Goal: Task Accomplishment & Management: Complete application form

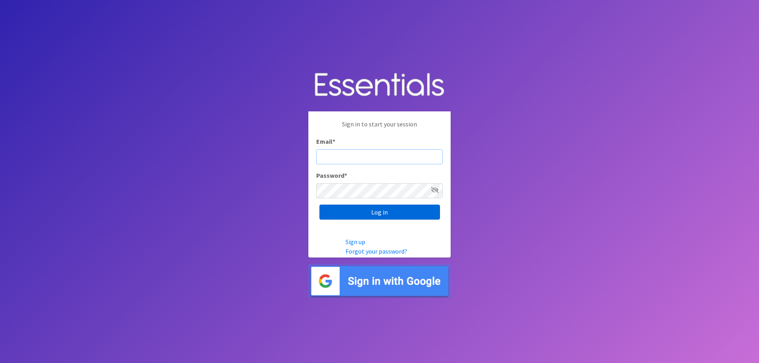
type input "wildiaperbank@gmail.com"
click at [410, 213] on input "Log in" at bounding box center [380, 212] width 121 height 15
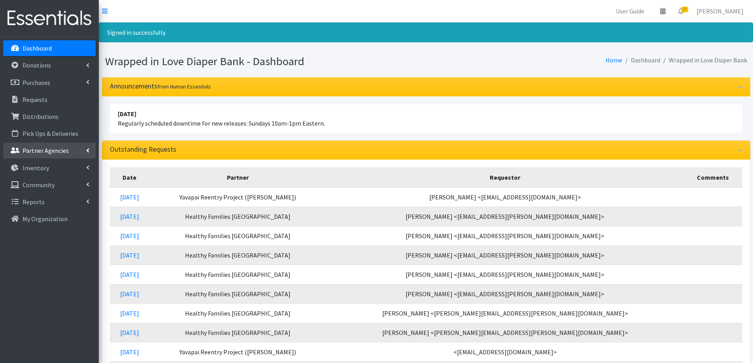
click at [51, 150] on p "Partner Agencies" at bounding box center [46, 151] width 46 height 8
click at [48, 162] on link "All Partners" at bounding box center [49, 168] width 93 height 16
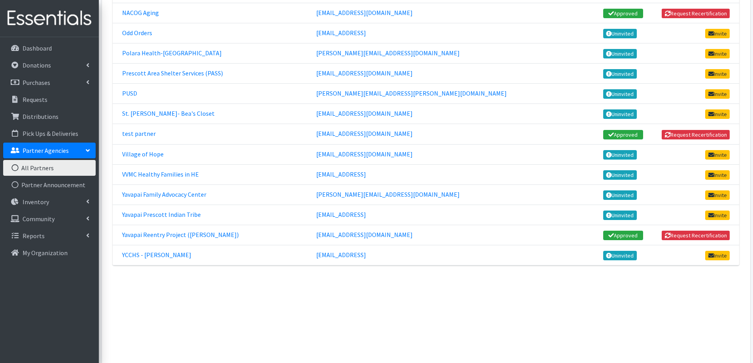
scroll to position [554, 0]
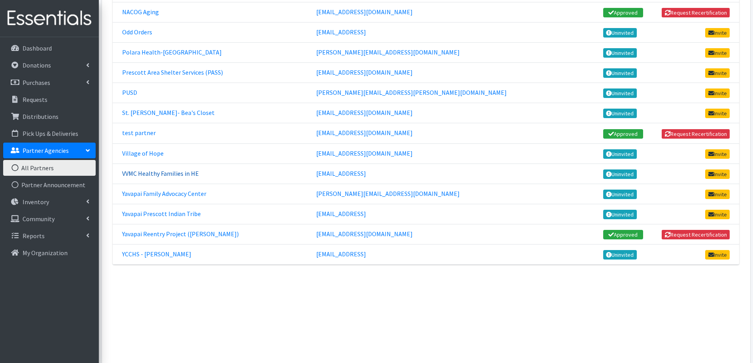
click at [162, 176] on link "VVMC Healthy Families in HE" at bounding box center [160, 174] width 77 height 8
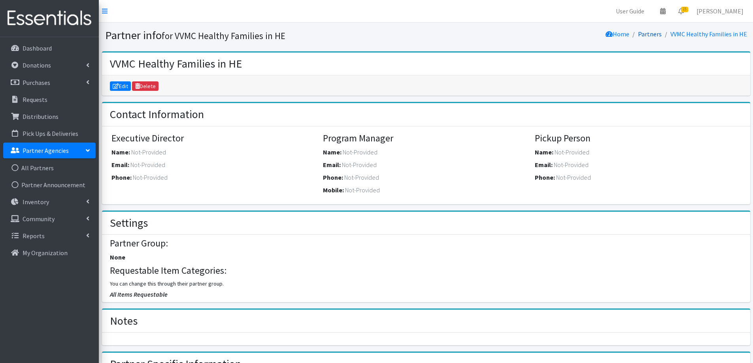
click at [656, 35] on link "Partners" at bounding box center [650, 34] width 24 height 8
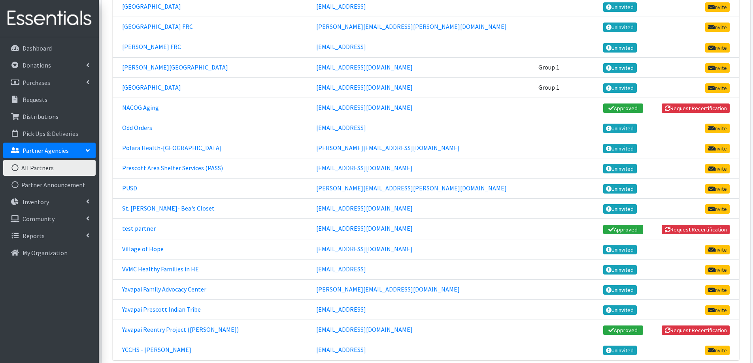
scroll to position [497, 0]
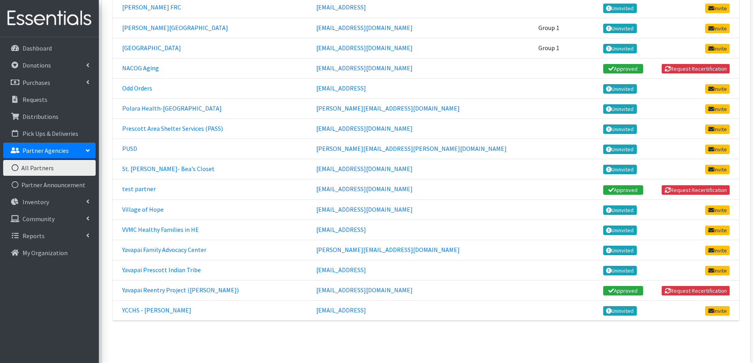
click at [312, 188] on td "test partner" at bounding box center [212, 190] width 199 height 20
click at [144, 186] on link "test partner" at bounding box center [139, 189] width 34 height 8
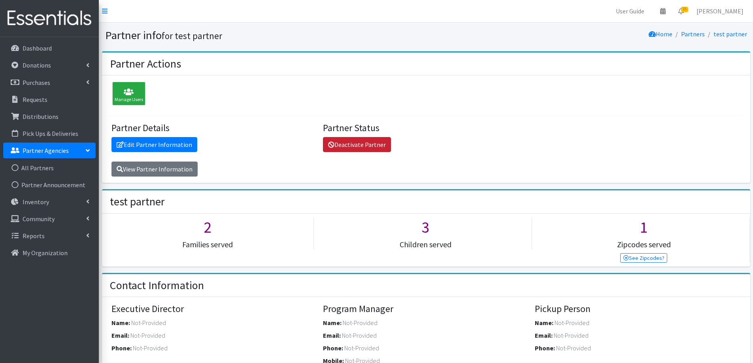
click at [354, 149] on link "Deactivate Partner" at bounding box center [357, 144] width 68 height 15
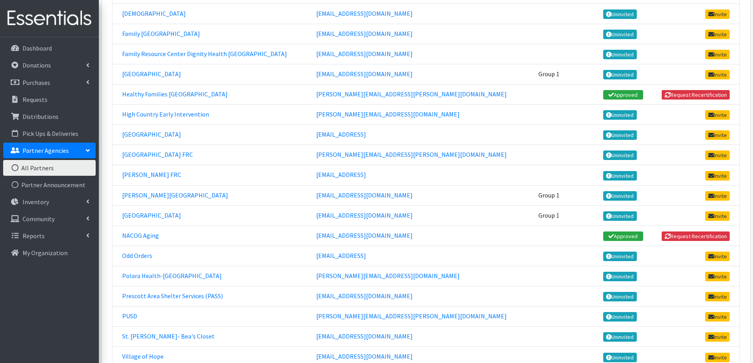
scroll to position [316, 0]
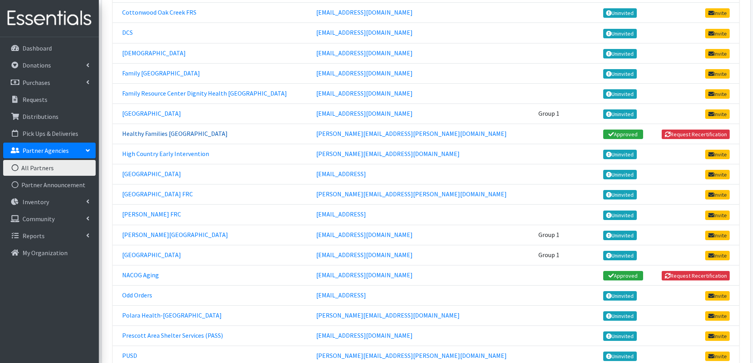
click at [228, 132] on link "Healthy Families [GEOGRAPHIC_DATA]" at bounding box center [175, 134] width 106 height 8
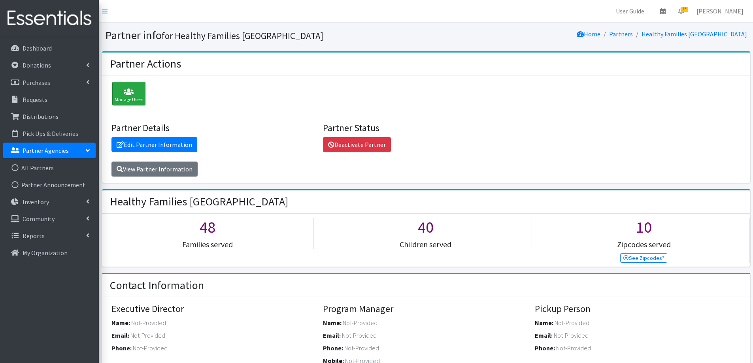
click at [137, 92] on icon at bounding box center [129, 92] width 28 height 8
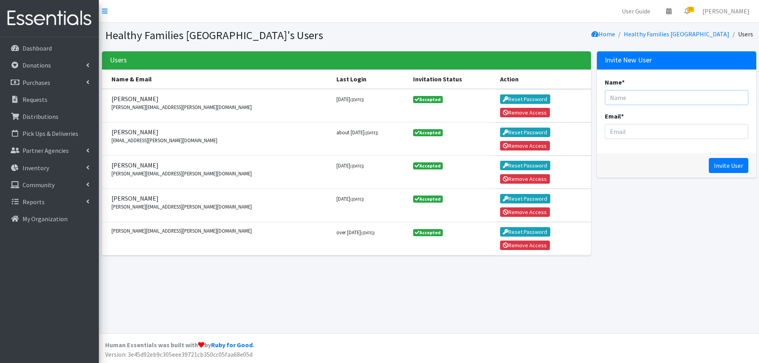
click at [649, 98] on input "Name *" at bounding box center [677, 97] width 144 height 15
click at [649, 98] on input "Lawauna" at bounding box center [677, 97] width 144 height 15
type input "[PERSON_NAME]"
click at [643, 131] on input "Email *" at bounding box center [677, 131] width 144 height 15
type input "[EMAIL_ADDRESS][PERSON_NAME][DOMAIN_NAME]"
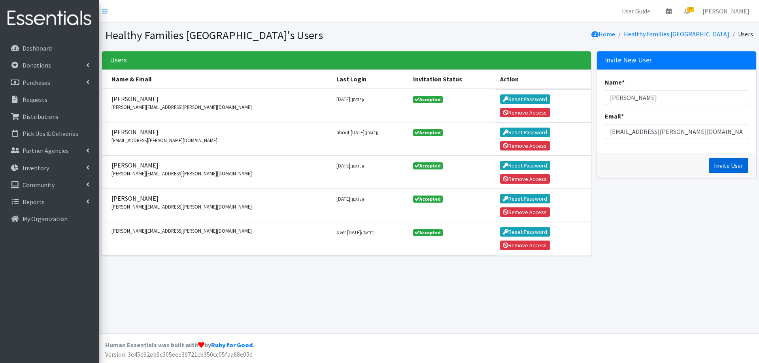
click at [730, 165] on input "Invite User" at bounding box center [729, 165] width 40 height 15
